Goal: Transaction & Acquisition: Purchase product/service

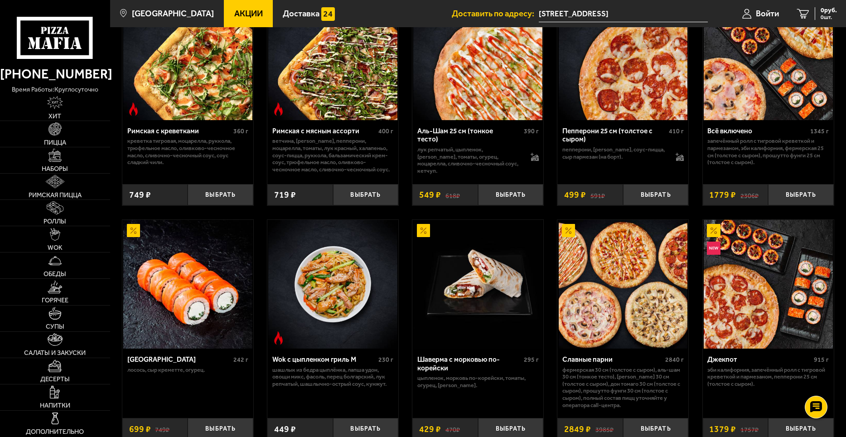
scroll to position [73, 0]
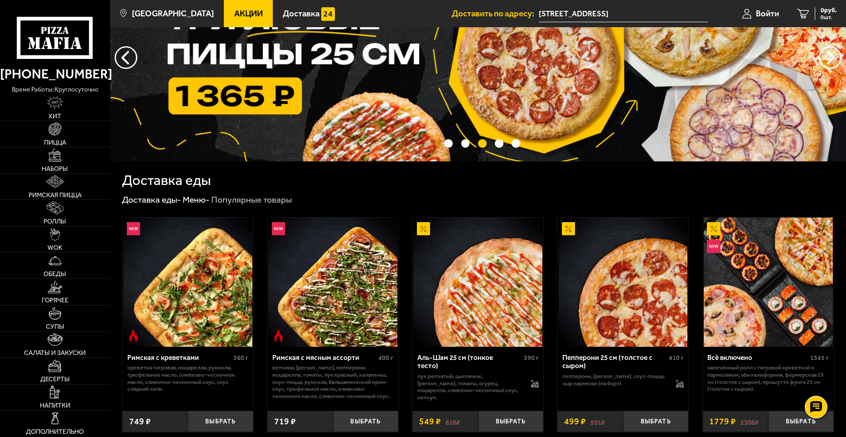
click at [235, 12] on span "Акции" at bounding box center [248, 14] width 29 height 9
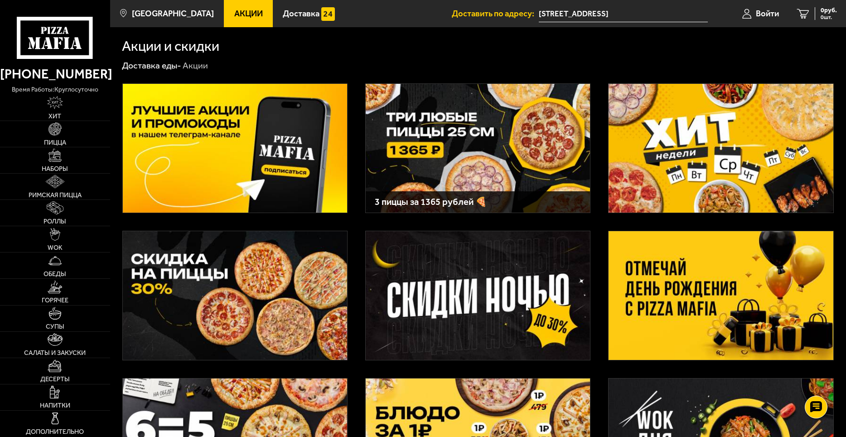
click at [715, 292] on img at bounding box center [721, 295] width 224 height 129
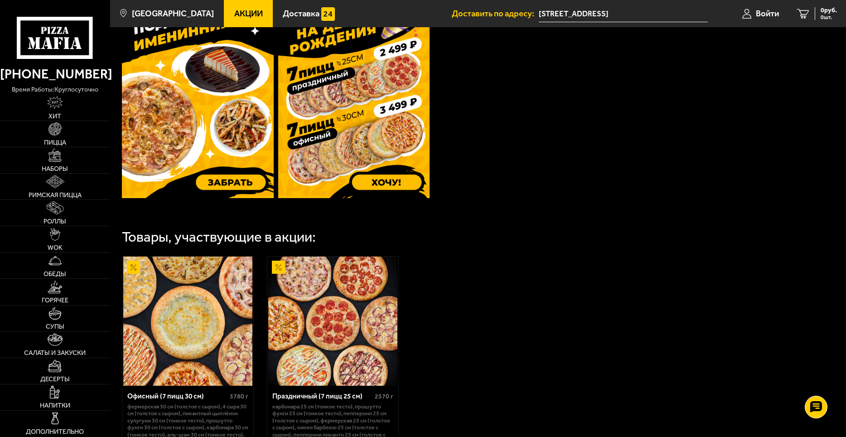
scroll to position [239, 0]
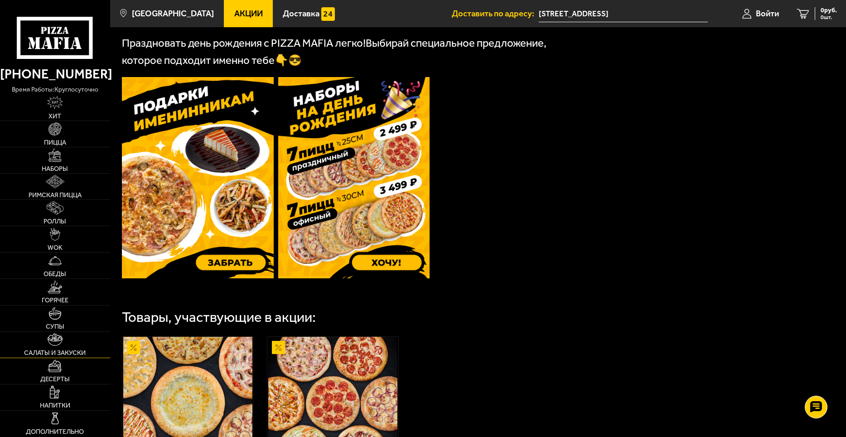
click at [73, 345] on link "Салаты и закуски" at bounding box center [55, 345] width 110 height 26
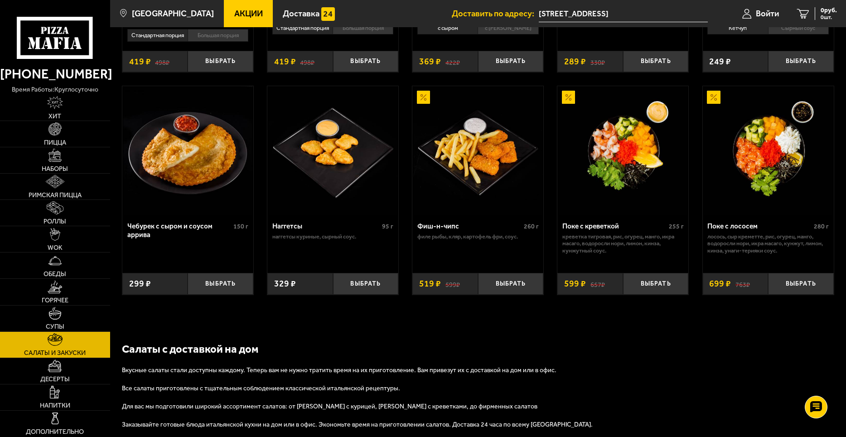
scroll to position [408, 0]
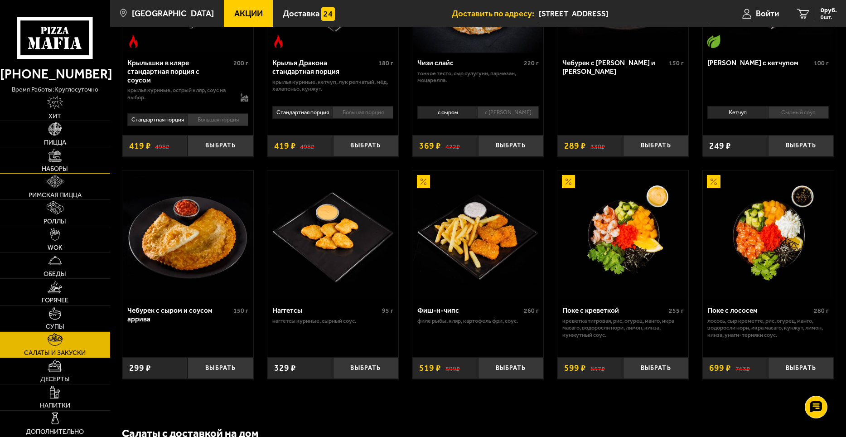
click at [49, 160] on img at bounding box center [54, 155] width 13 height 13
